Goal: Task Accomplishment & Management: Manage account settings

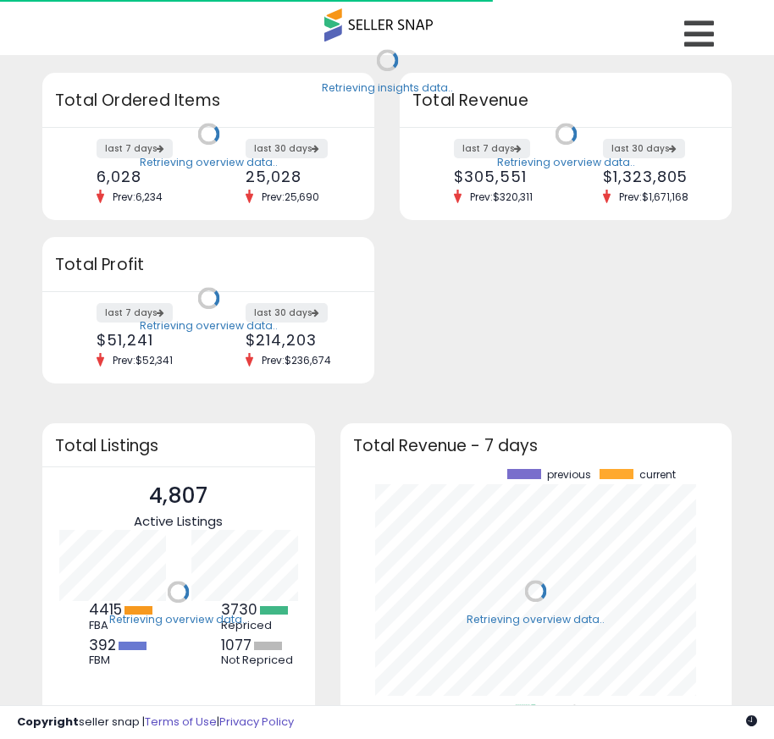
scroll to position [235, 358]
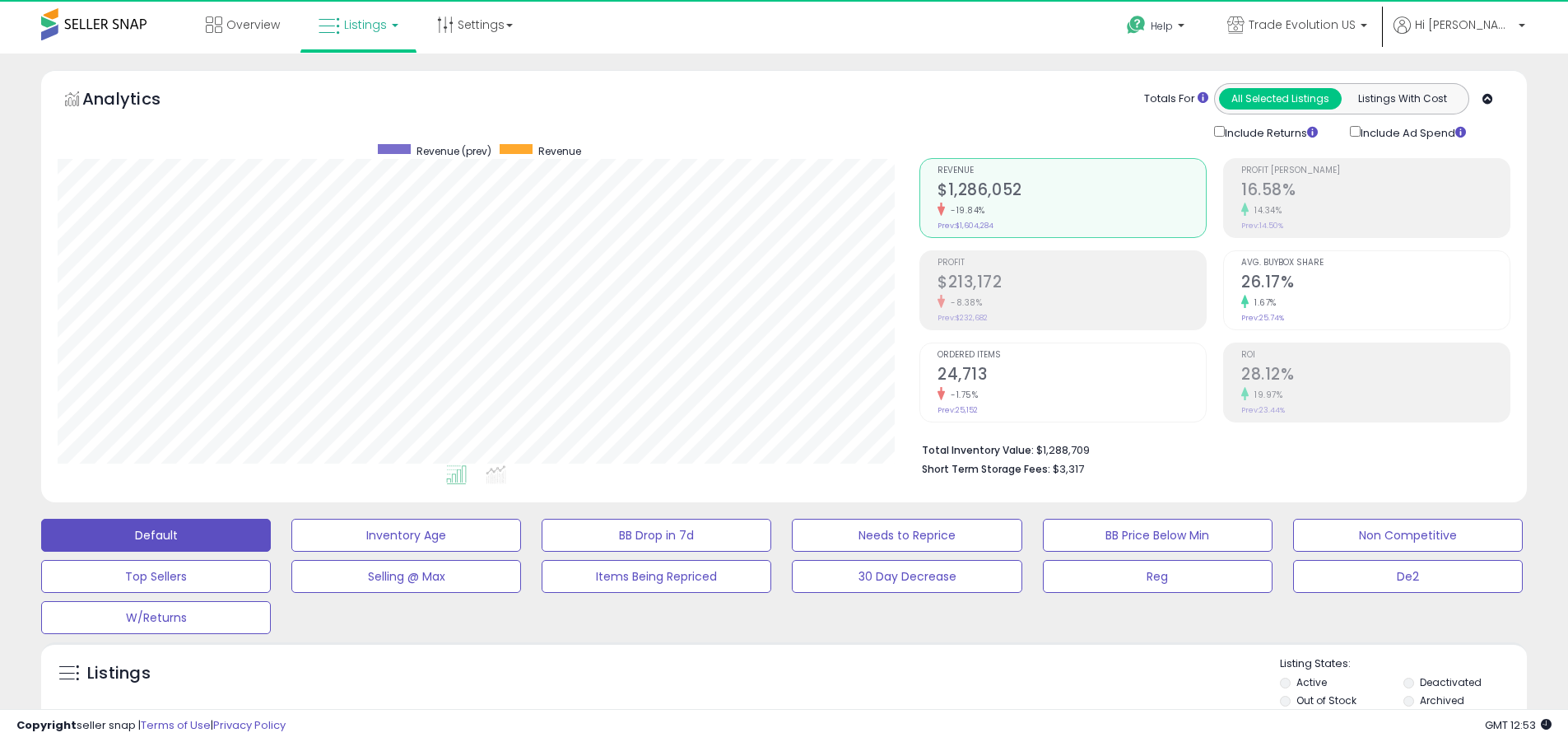
scroll to position [337, 862]
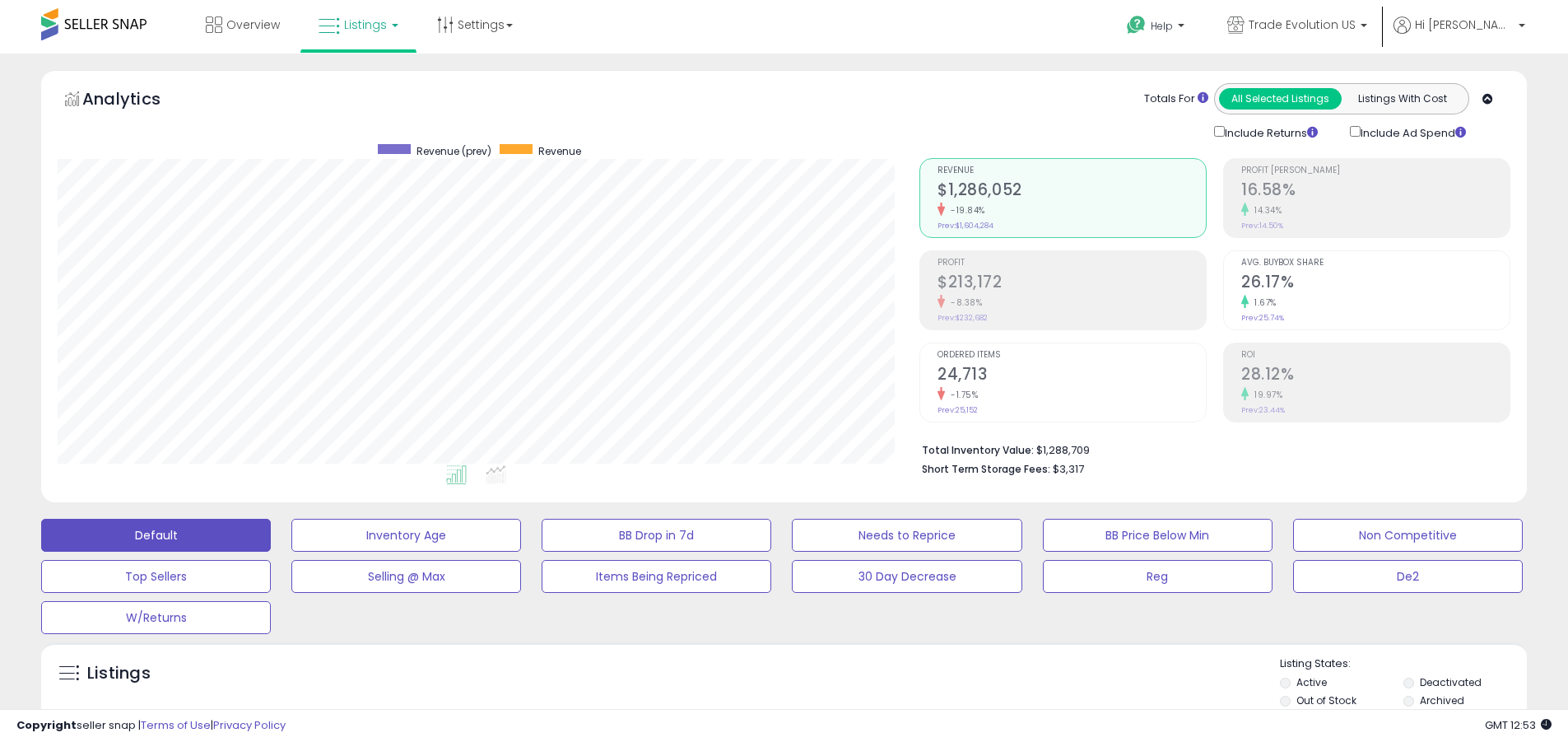
click at [752, 682] on label "Deactivated" at bounding box center [1450, 682] width 61 height 14
click at [752, 699] on label "Archived" at bounding box center [1443, 700] width 45 height 14
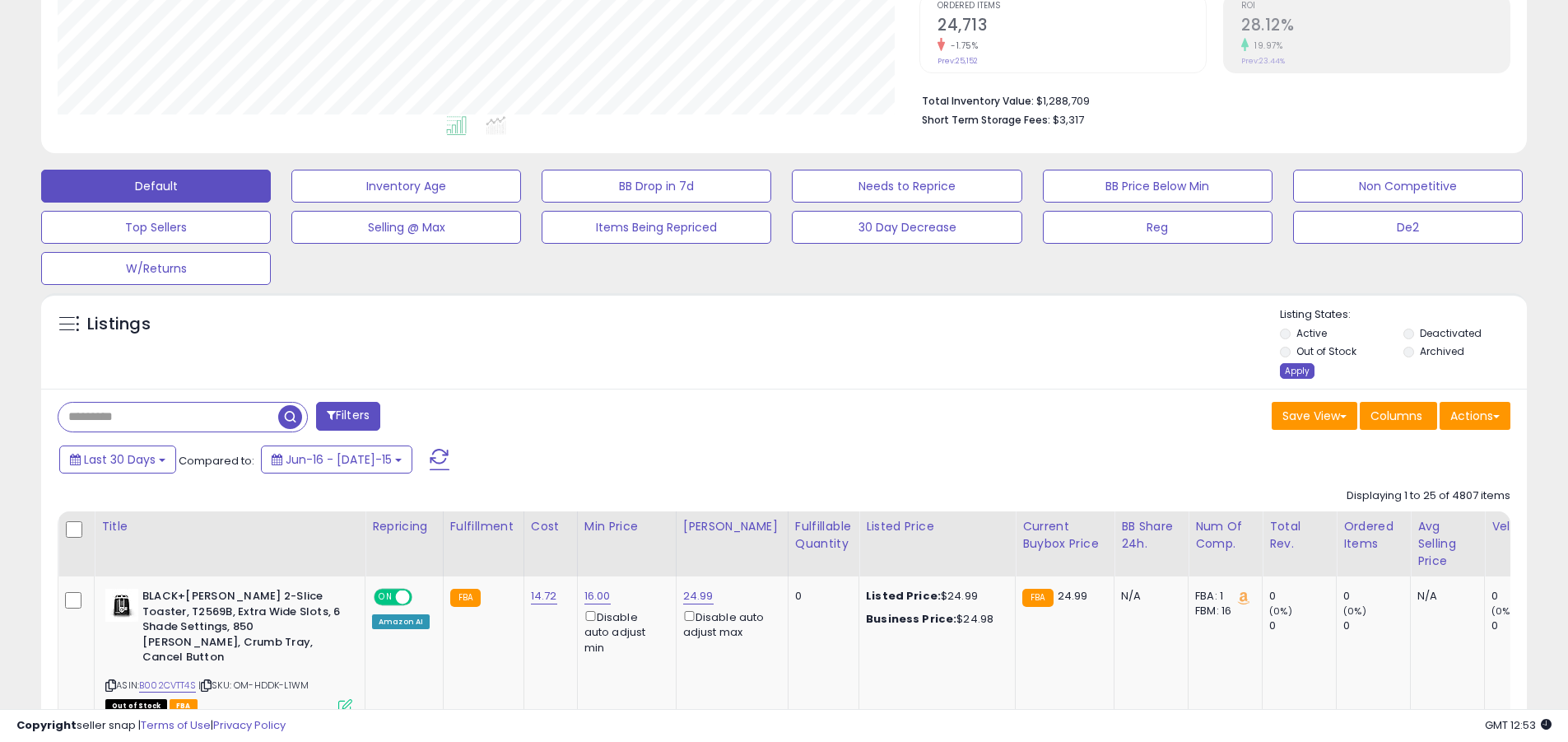
click at [752, 371] on div "Apply" at bounding box center [1298, 371] width 35 height 16
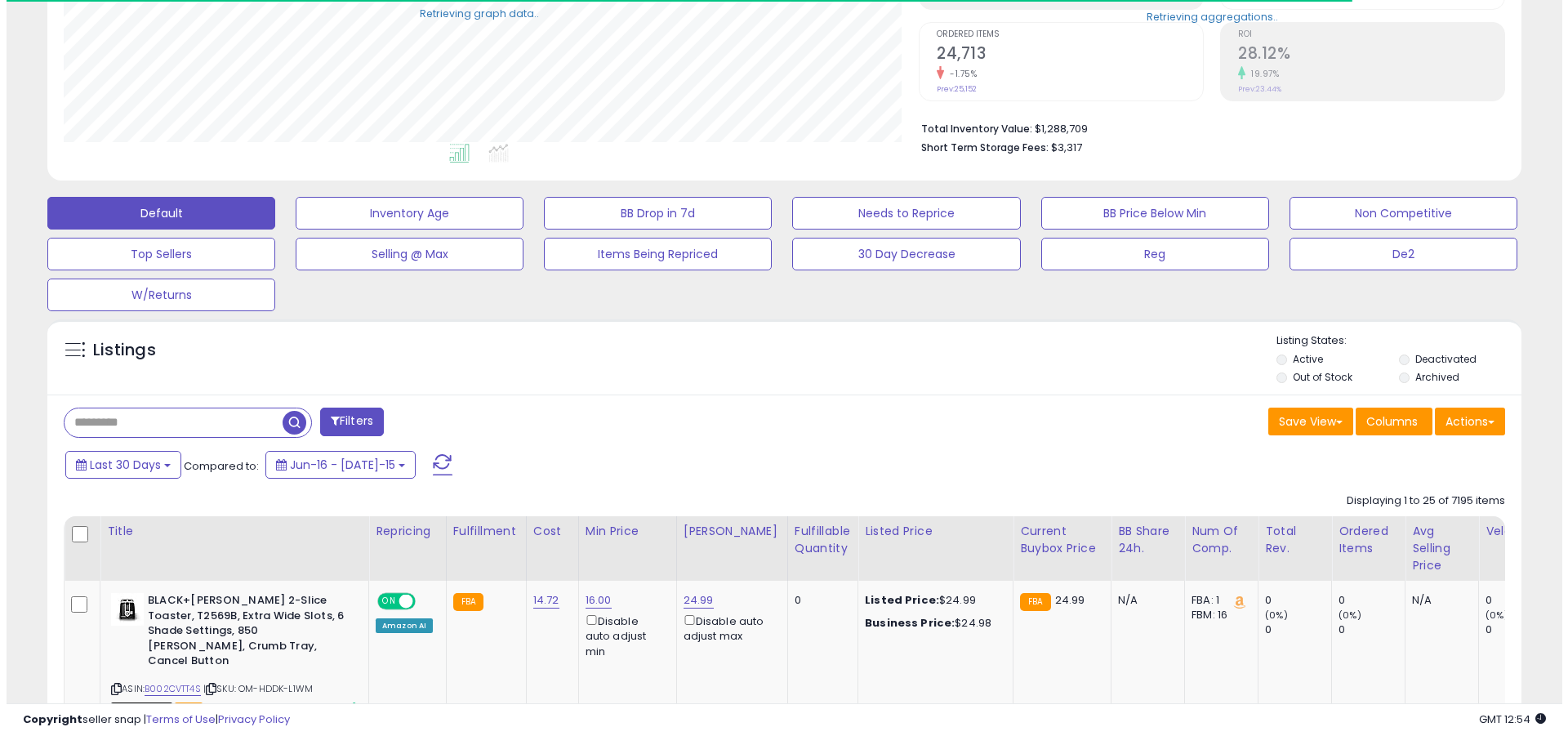
scroll to position [816015, 815757]
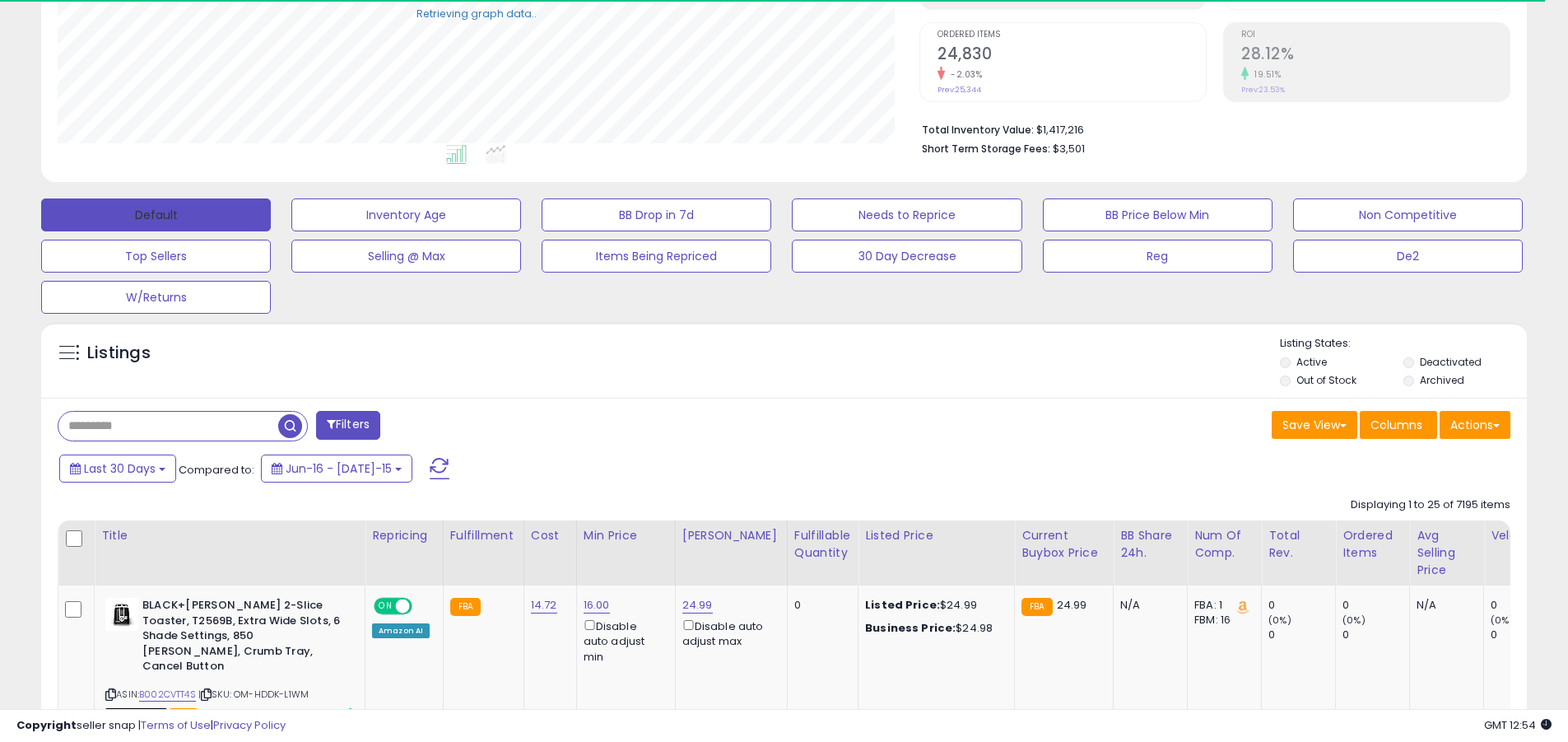
click at [156, 214] on button "Default" at bounding box center [156, 215] width 230 height 33
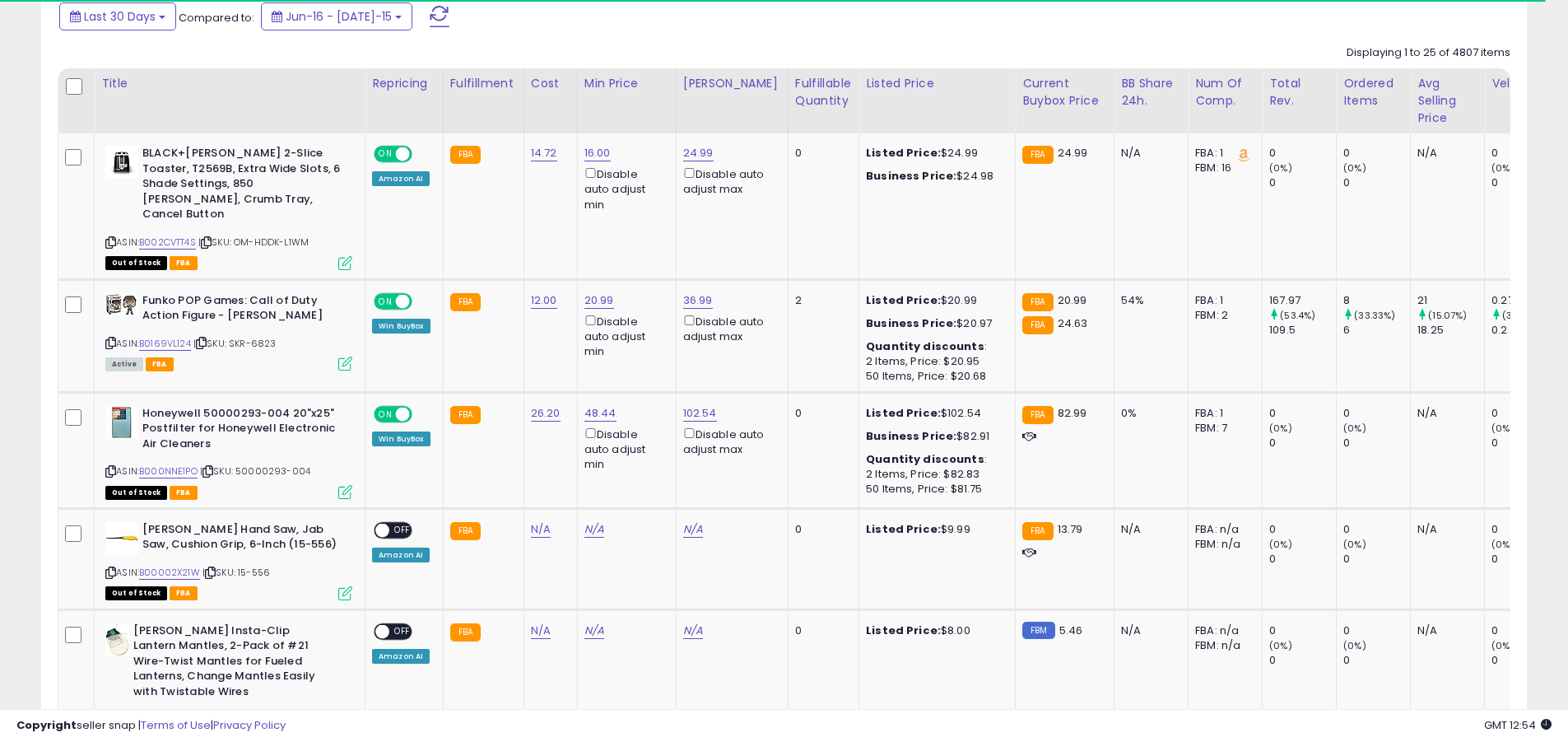
click at [430, 16] on span at bounding box center [440, 17] width 19 height 21
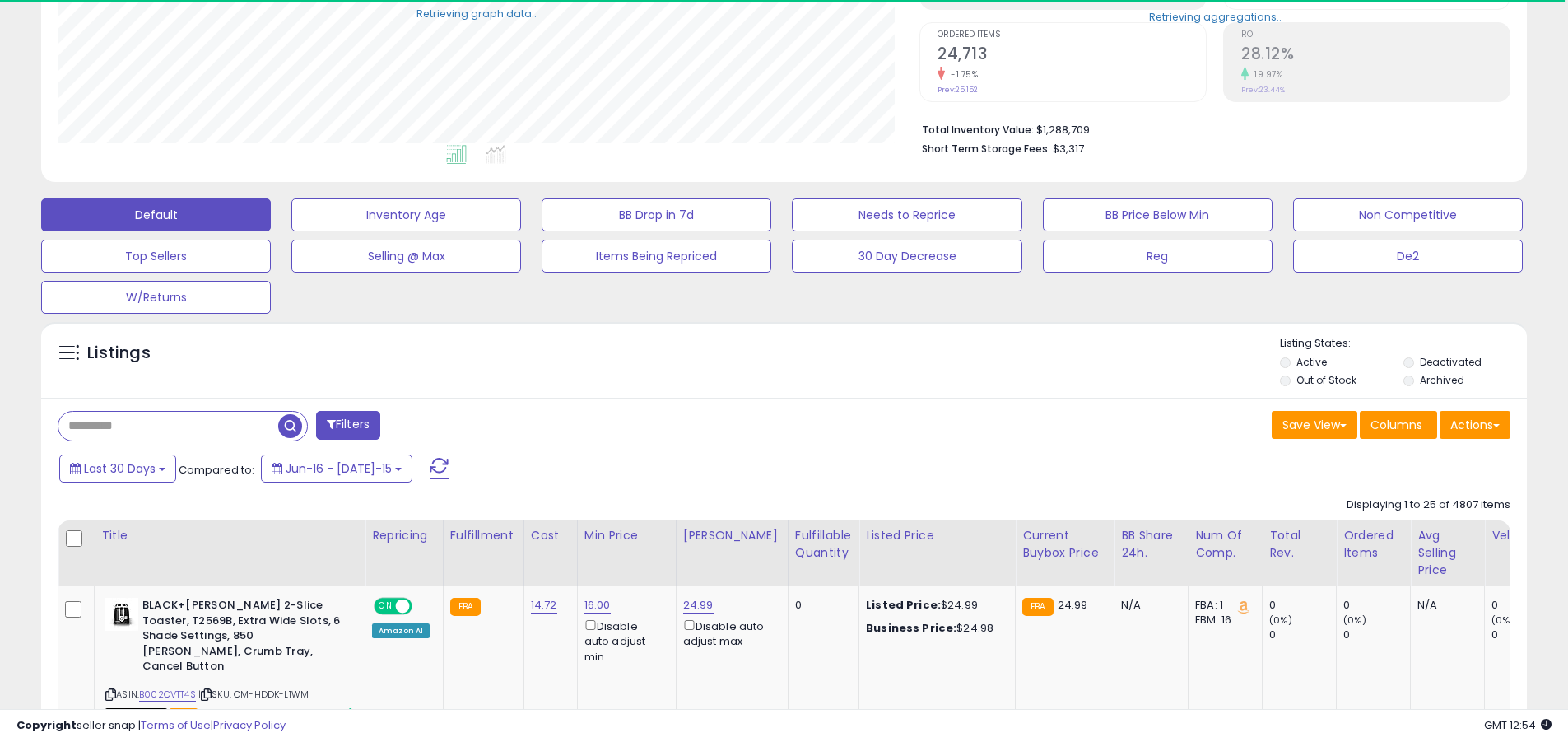
click at [168, 426] on input "text" at bounding box center [168, 426] width 220 height 29
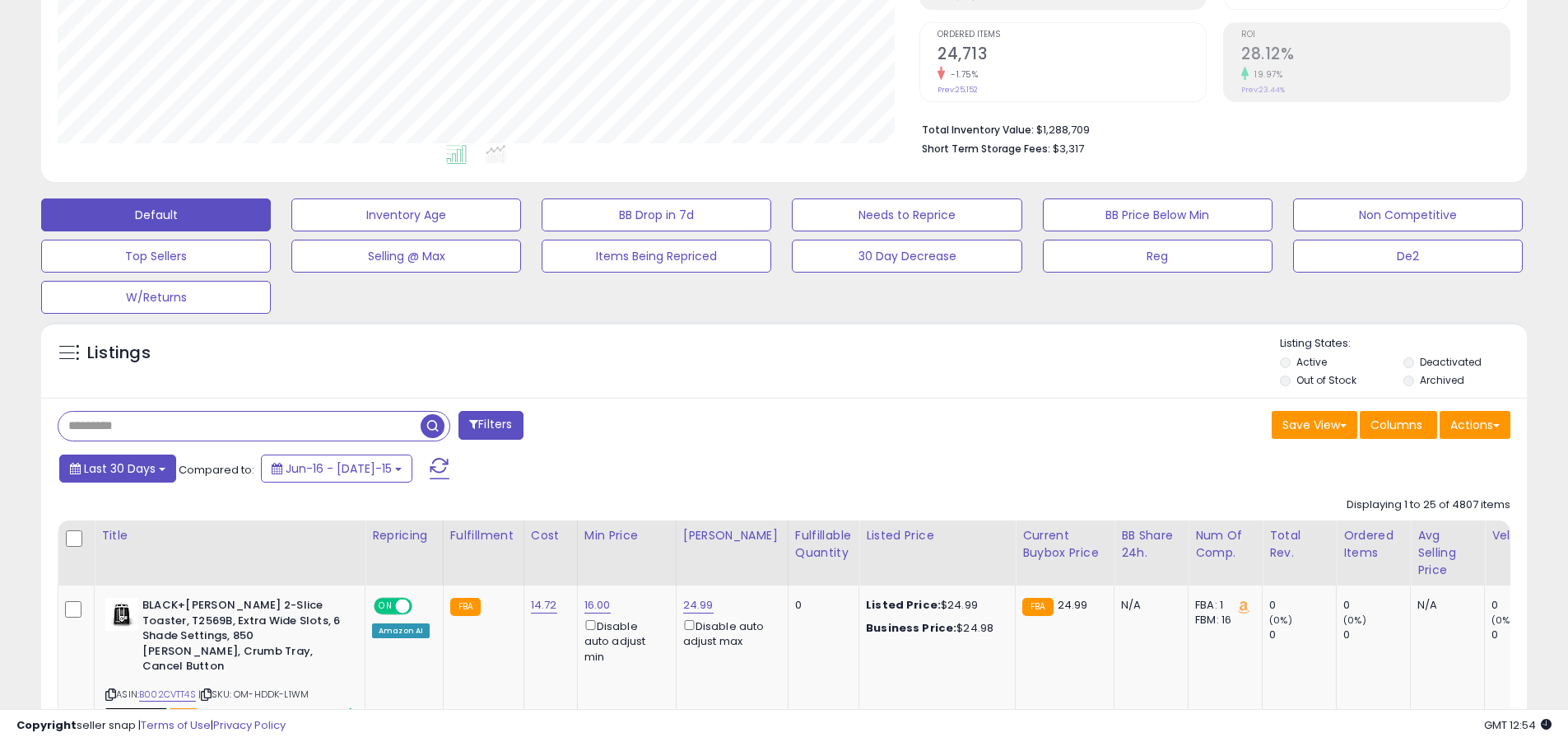
click at [117, 468] on span "Last 30 Days" at bounding box center [120, 468] width 72 height 17
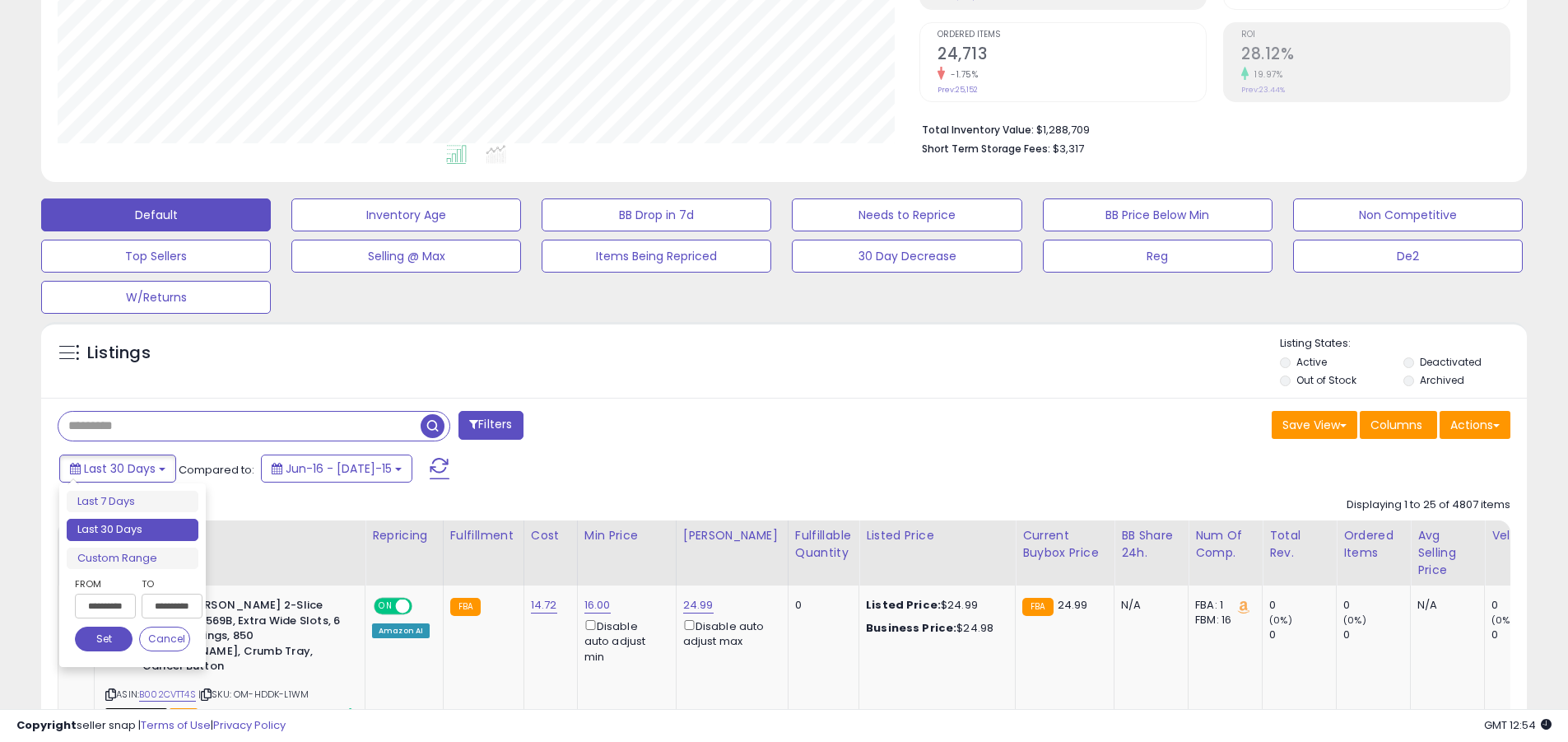
click at [132, 529] on li "Last 30 Days" at bounding box center [132, 529] width 131 height 22
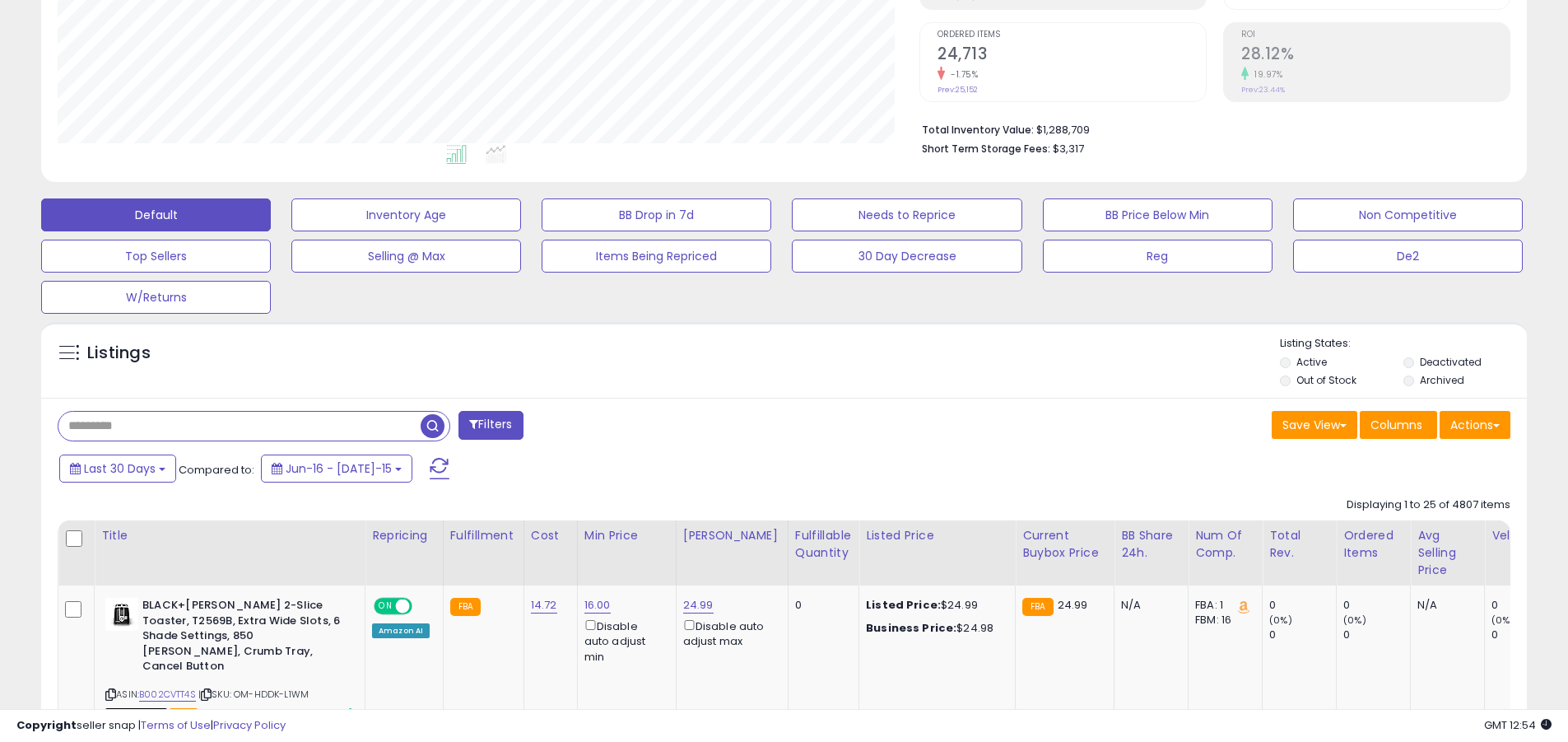
click at [239, 426] on input "text" at bounding box center [239, 426] width 362 height 29
click at [435, 423] on span "button" at bounding box center [432, 426] width 24 height 24
click at [752, 424] on button "Actions" at bounding box center [1475, 424] width 71 height 28
click at [0, 0] on link "Export All Columns" at bounding box center [0, 0] width 0 height 0
